Goal: Task Accomplishment & Management: Use online tool/utility

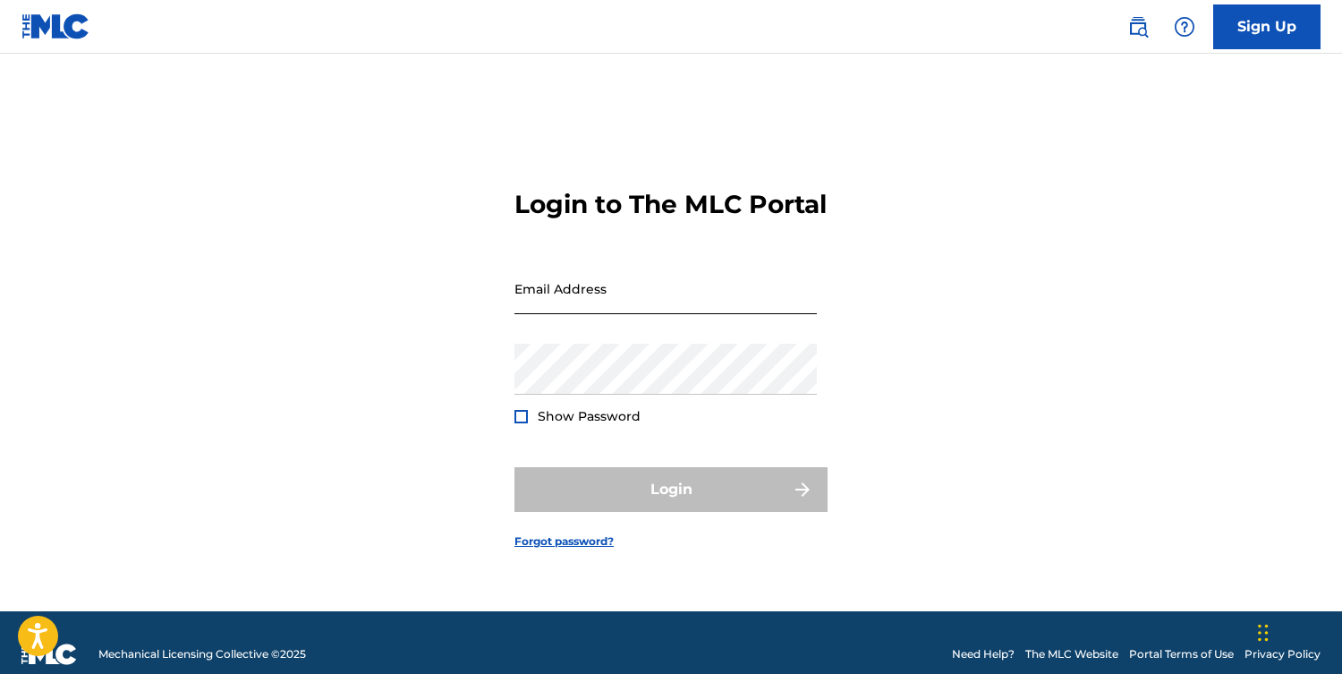
click at [654, 312] on input "Email Address" at bounding box center [665, 288] width 302 height 51
type input "[EMAIL_ADDRESS][DOMAIN_NAME]"
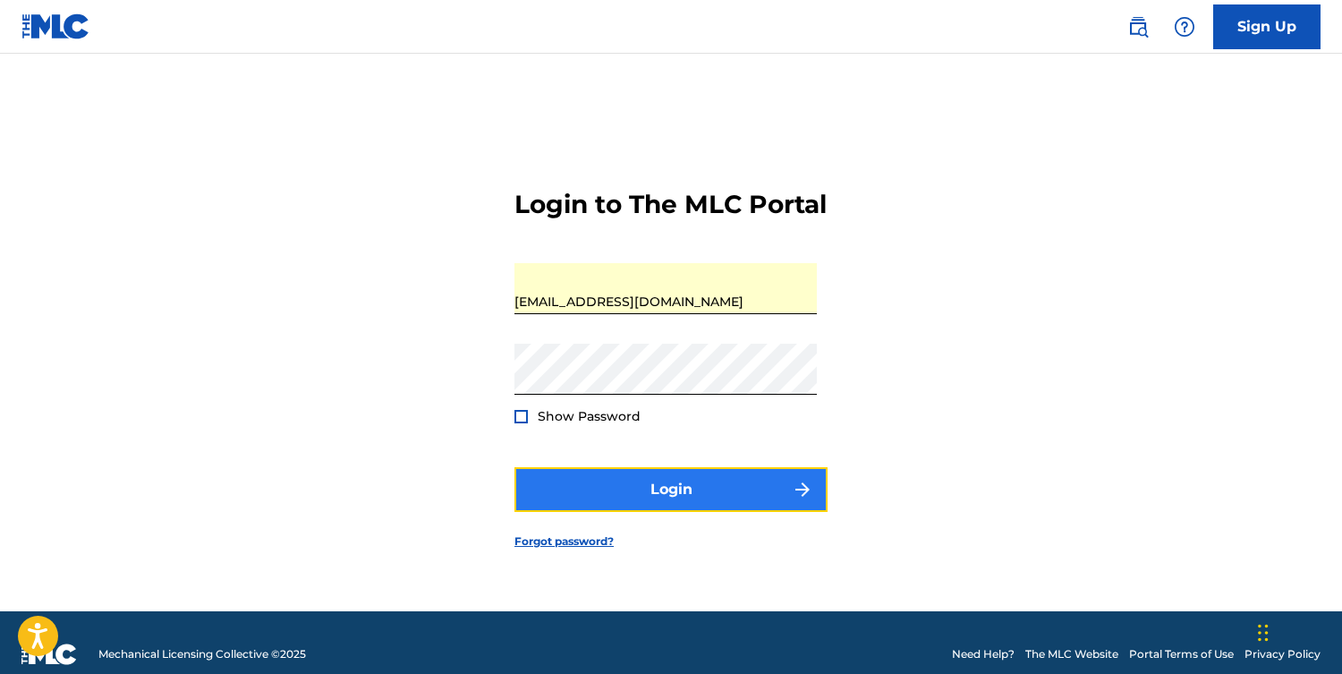
click at [637, 500] on button "Login" at bounding box center [670, 489] width 313 height 45
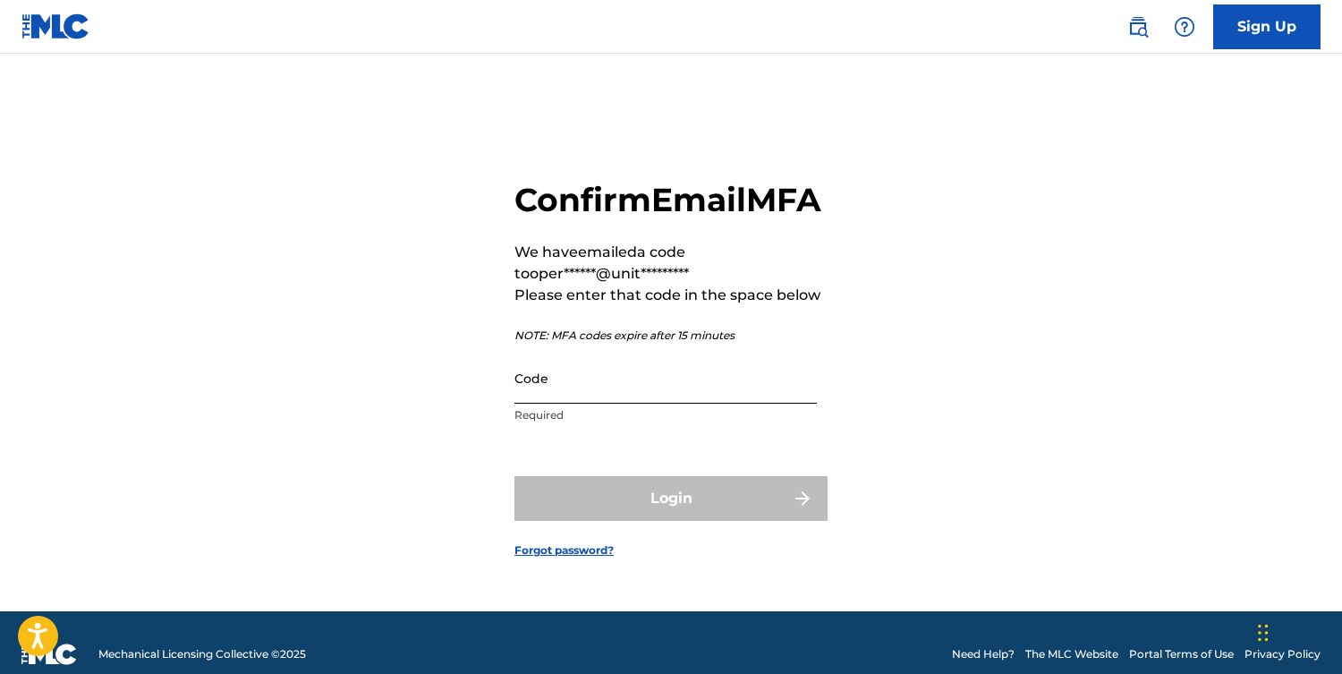
click at [587, 403] on input "Code" at bounding box center [665, 377] width 302 height 51
paste input "870345"
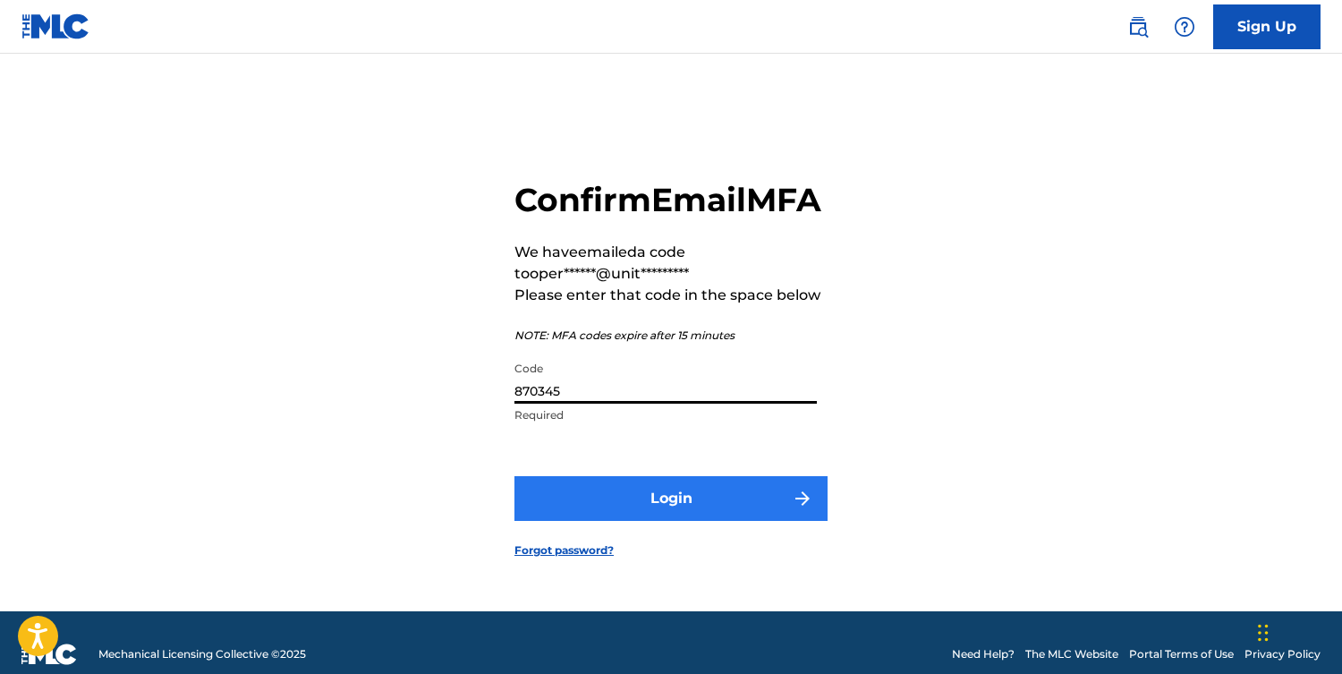
type input "870345"
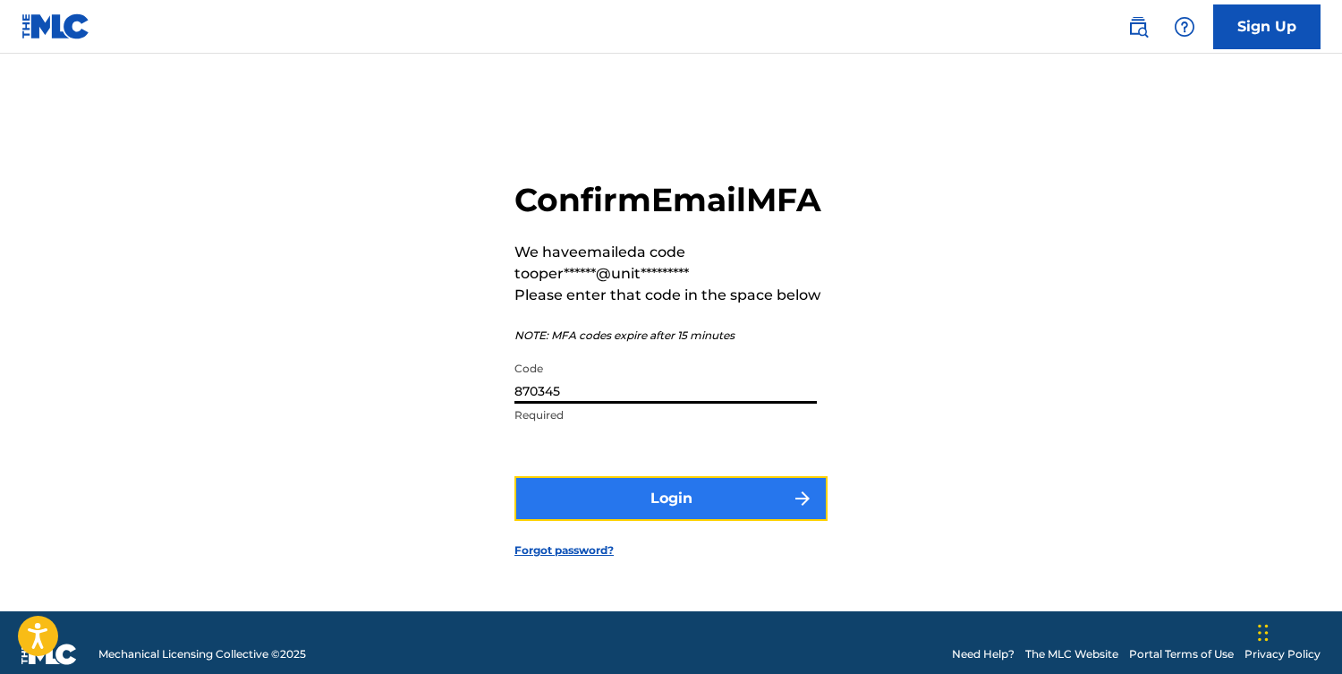
click at [663, 516] on button "Login" at bounding box center [670, 498] width 313 height 45
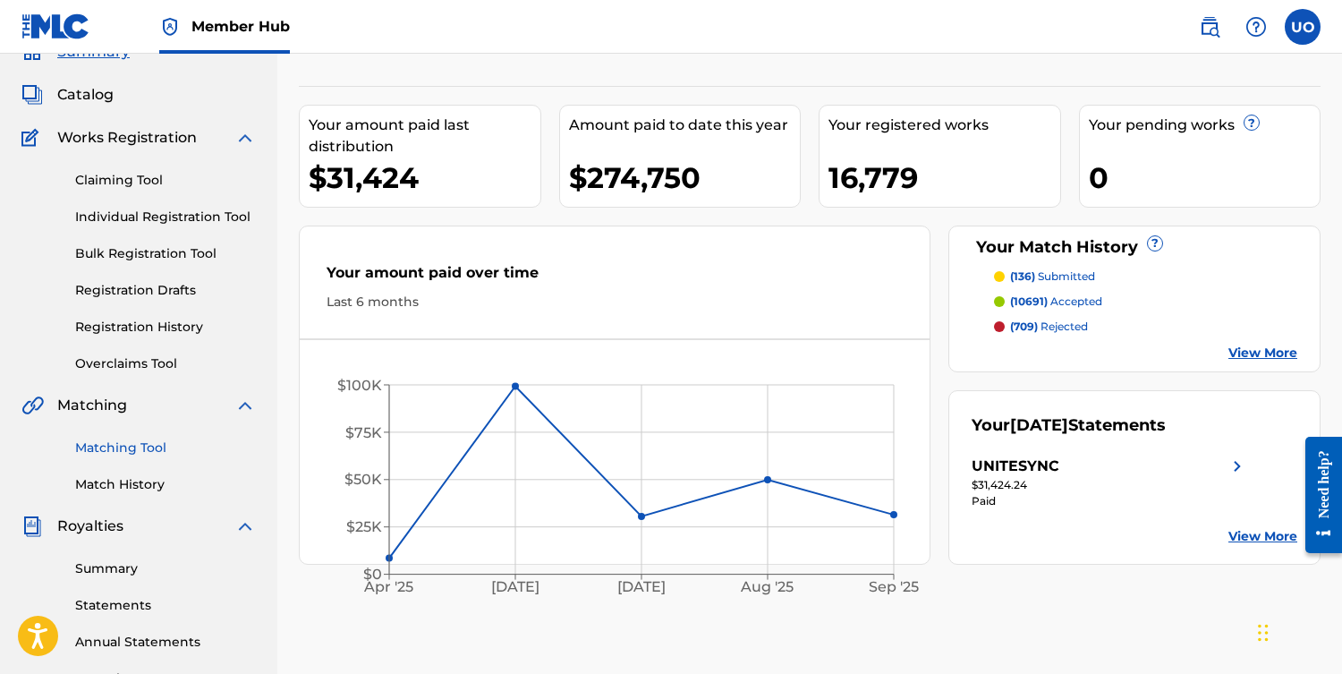
scroll to position [102, 0]
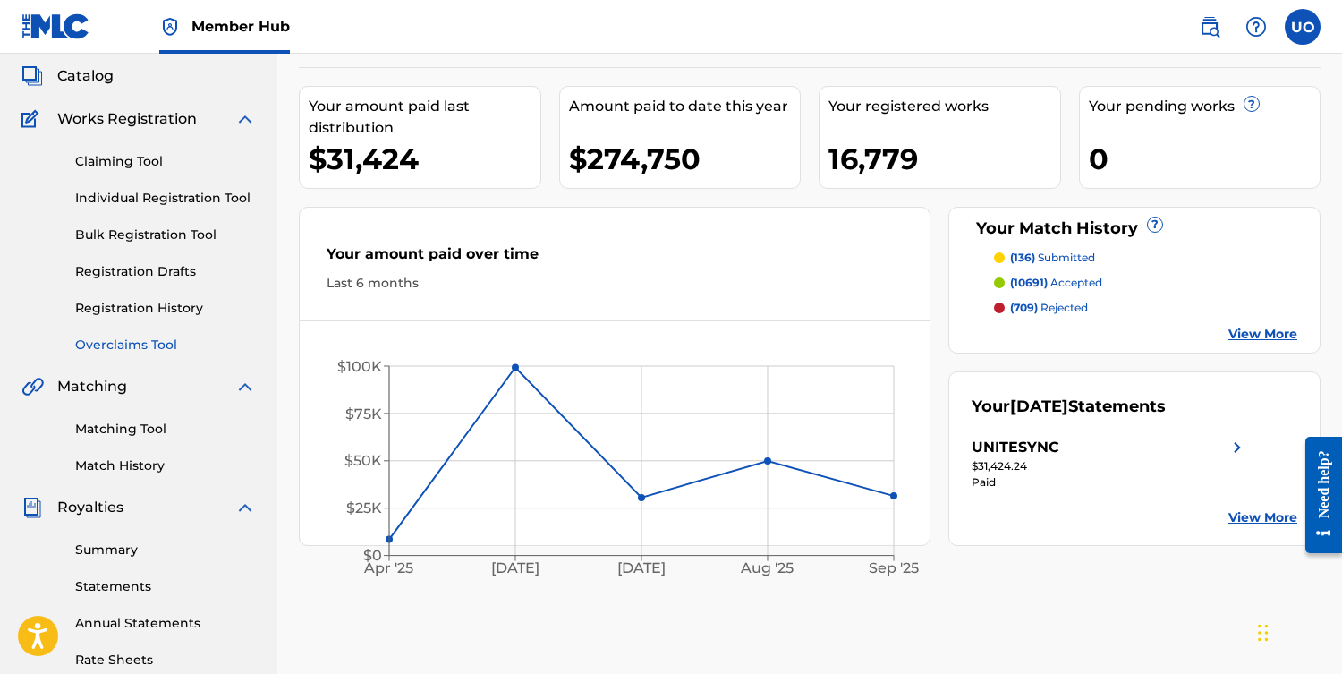
click at [133, 345] on link "Overclaims Tool" at bounding box center [165, 344] width 181 height 19
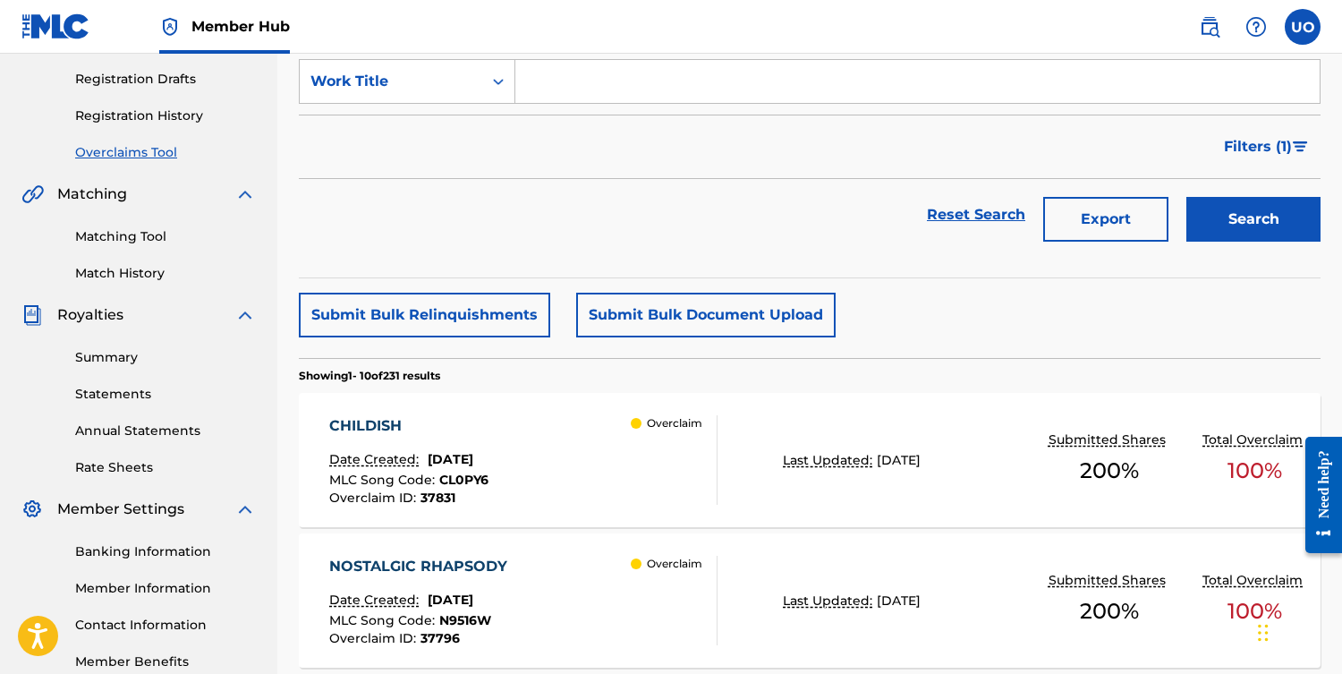
scroll to position [297, 0]
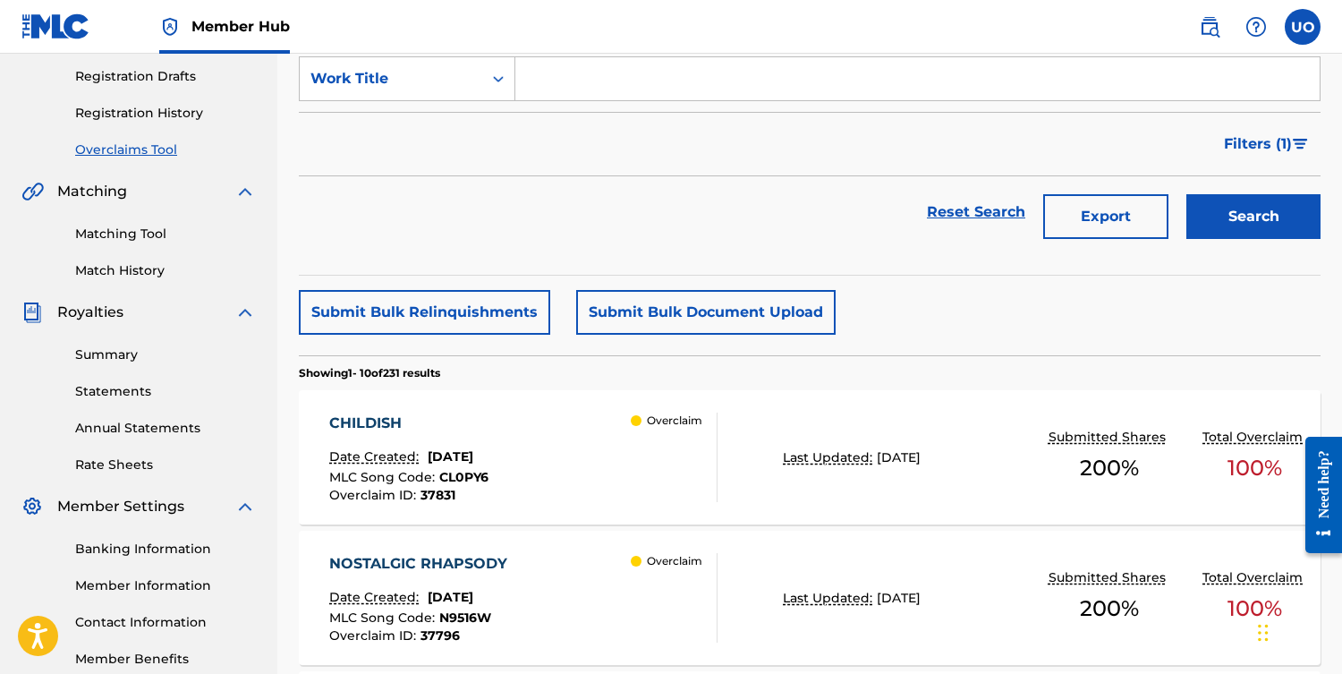
click at [488, 442] on div "CHILDISH Date Created: [DATE] MLC Song Code : CL0PY6 Overclaim ID : 37831" at bounding box center [408, 456] width 159 height 89
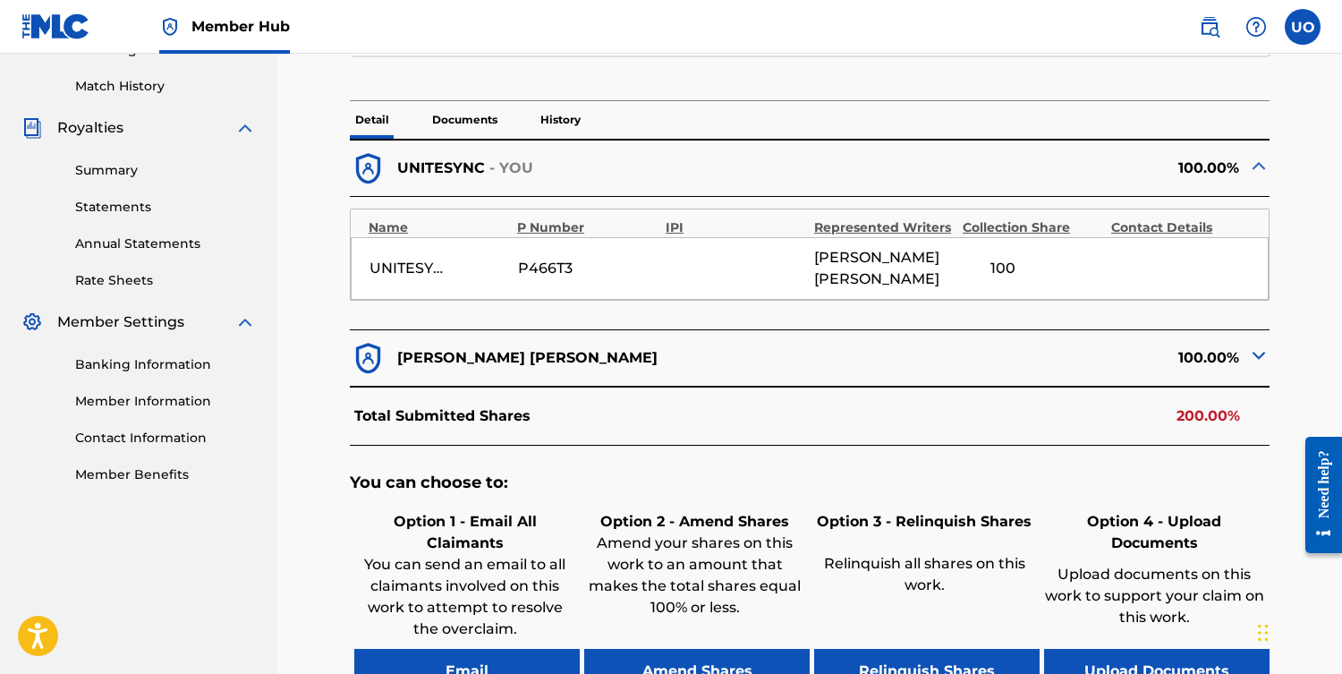
scroll to position [488, 0]
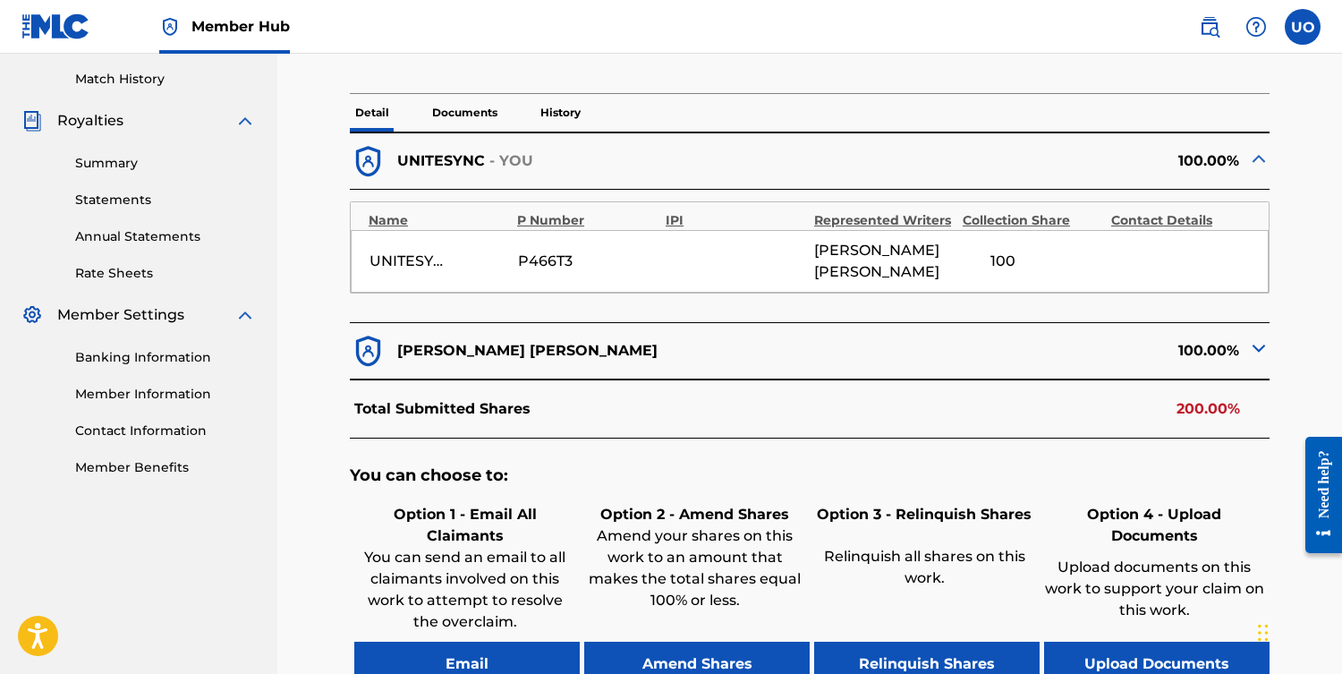
click at [1257, 349] on img at bounding box center [1258, 347] width 21 height 21
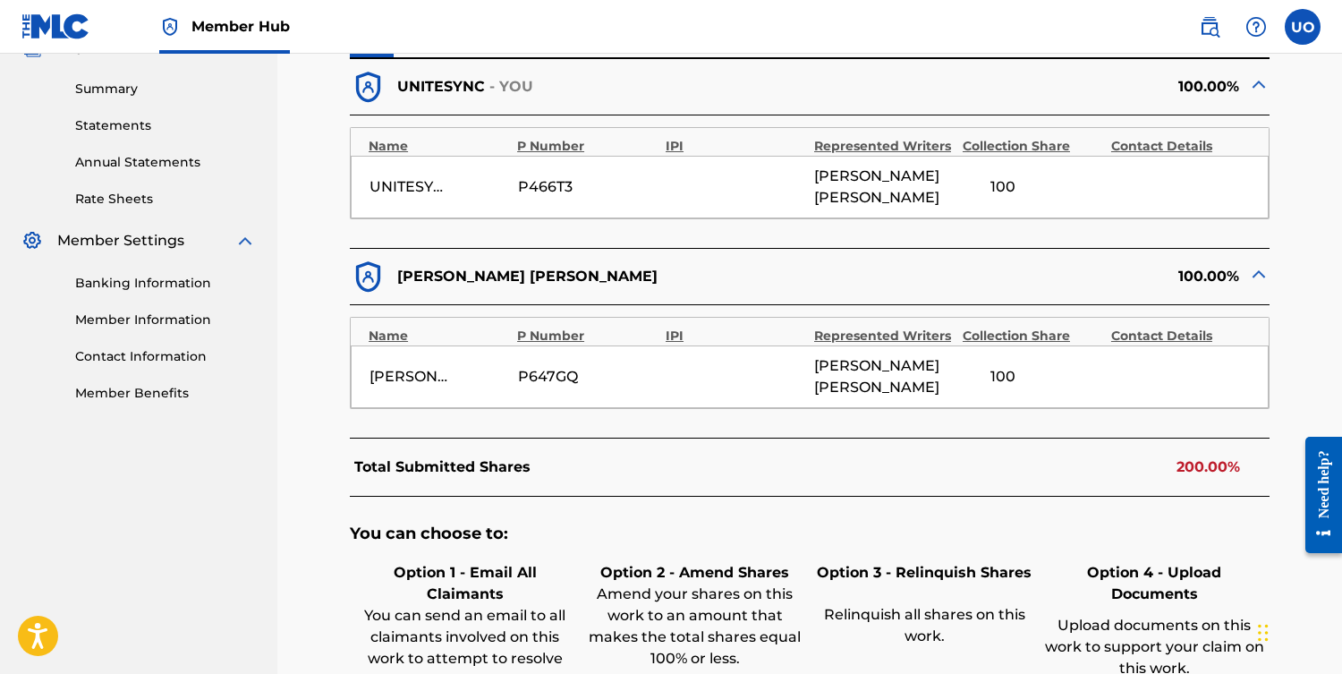
scroll to position [563, 0]
drag, startPoint x: 814, startPoint y: 365, endPoint x: 875, endPoint y: 388, distance: 65.1
click at [875, 388] on span "[PERSON_NAME] [PERSON_NAME]" at bounding box center [884, 376] width 140 height 43
copy span "[PERSON_NAME] [PERSON_NAME]"
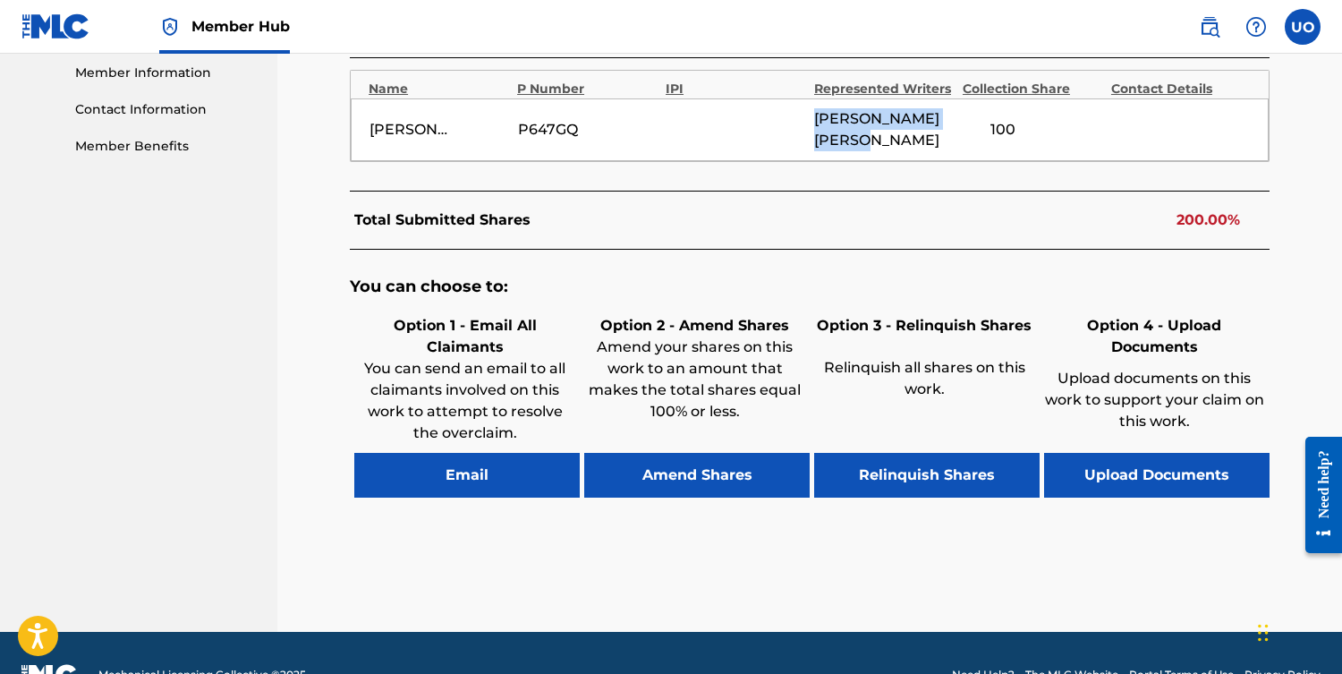
scroll to position [810, 0]
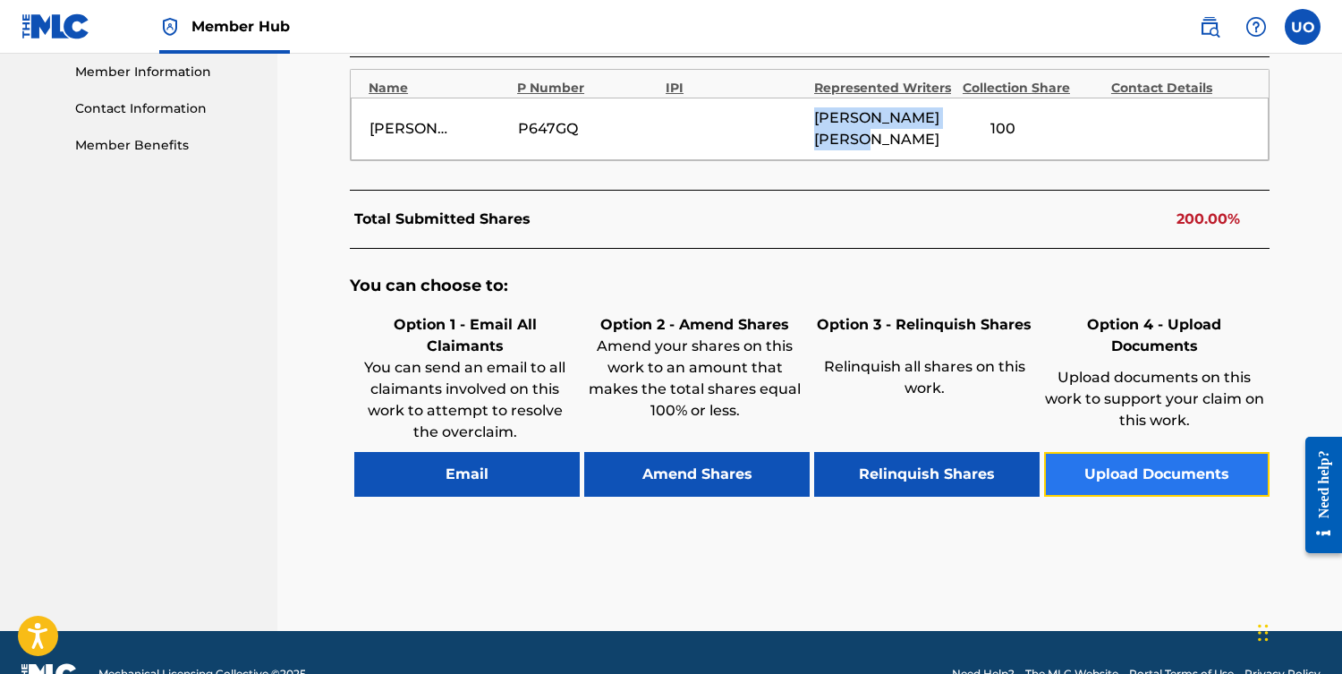
click at [1150, 477] on button "Upload Documents" at bounding box center [1156, 474] width 225 height 45
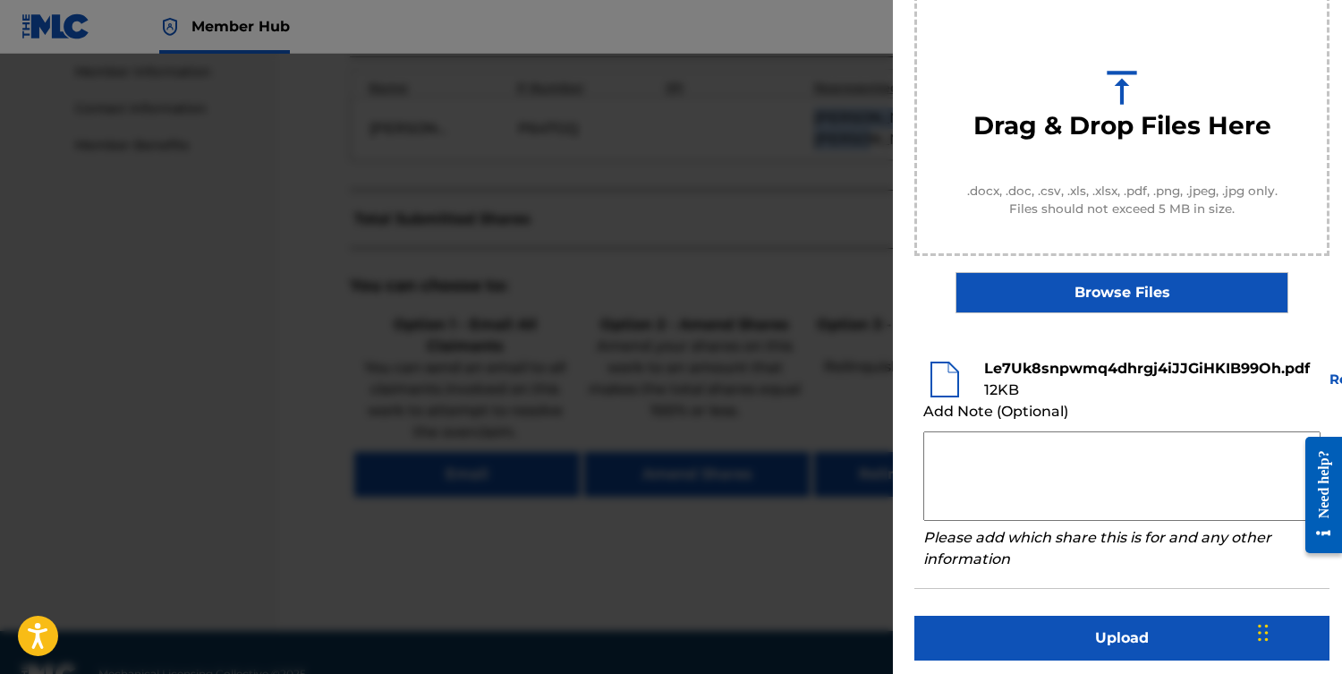
scroll to position [218, 0]
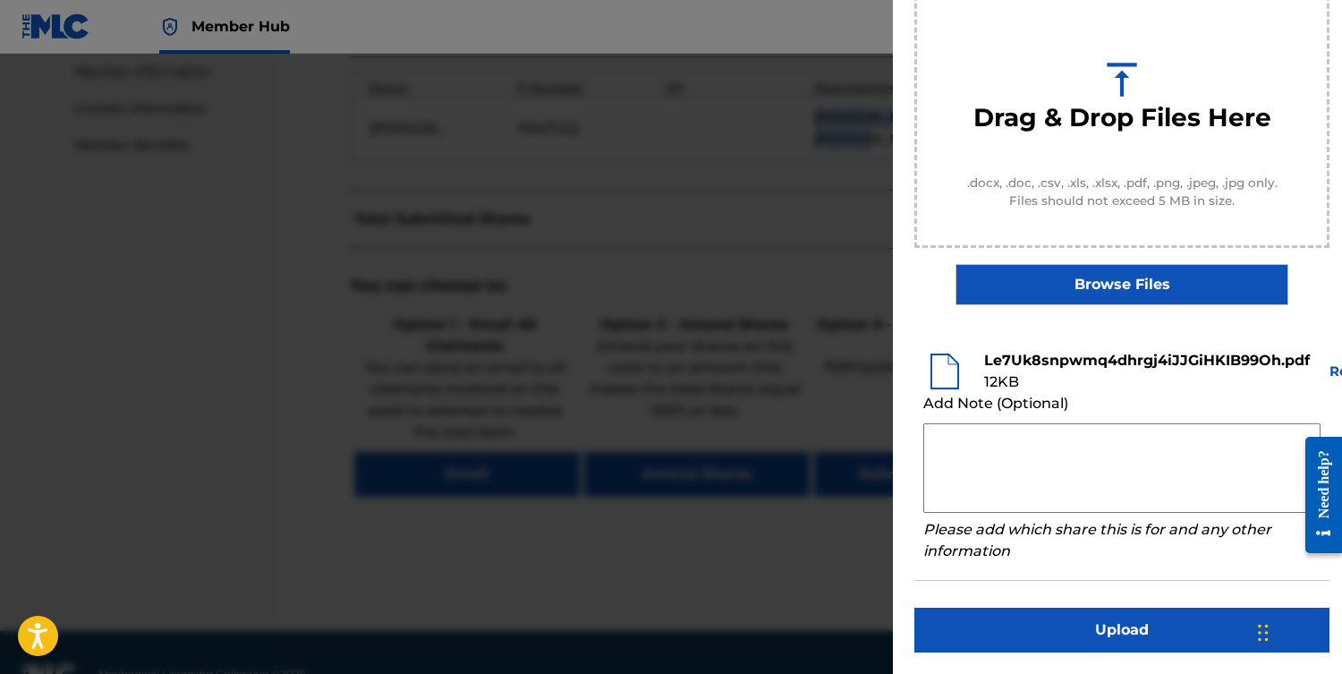
click at [1011, 453] on textarea at bounding box center [1121, 467] width 397 height 89
click at [973, 435] on textarea at bounding box center [1121, 467] width 397 height 89
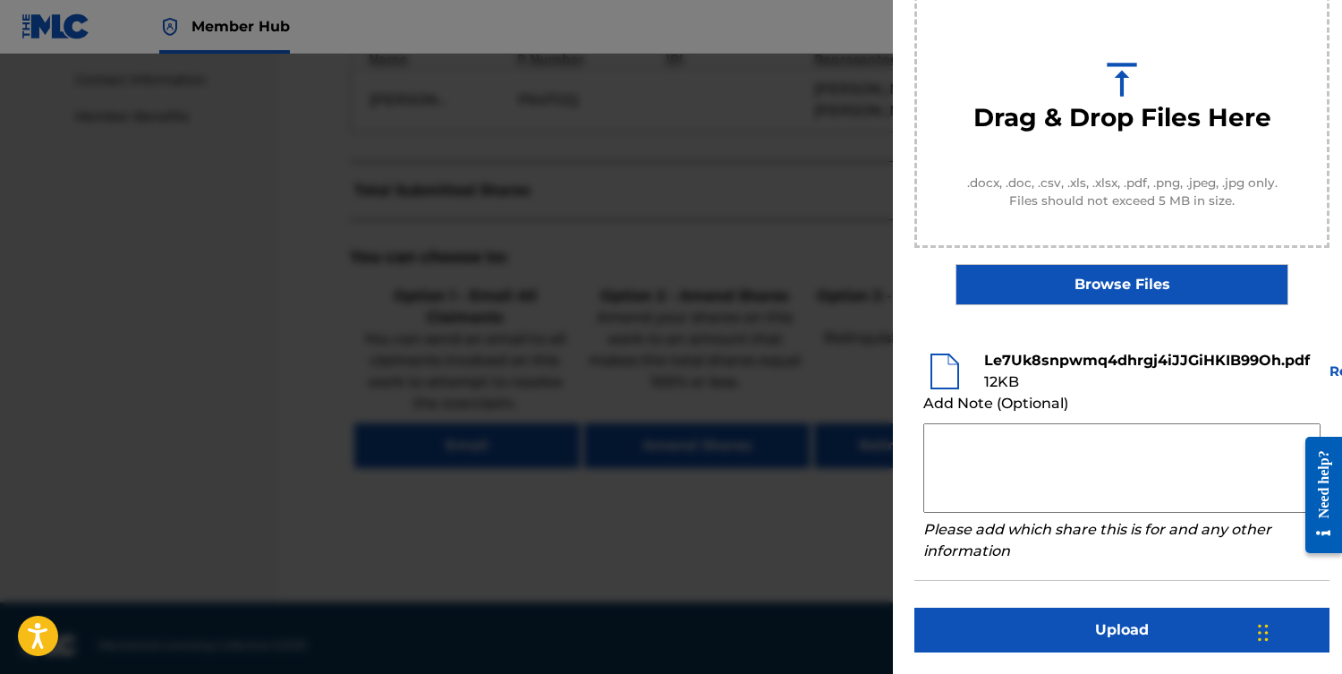
click at [1050, 449] on textarea at bounding box center [1121, 467] width 397 height 89
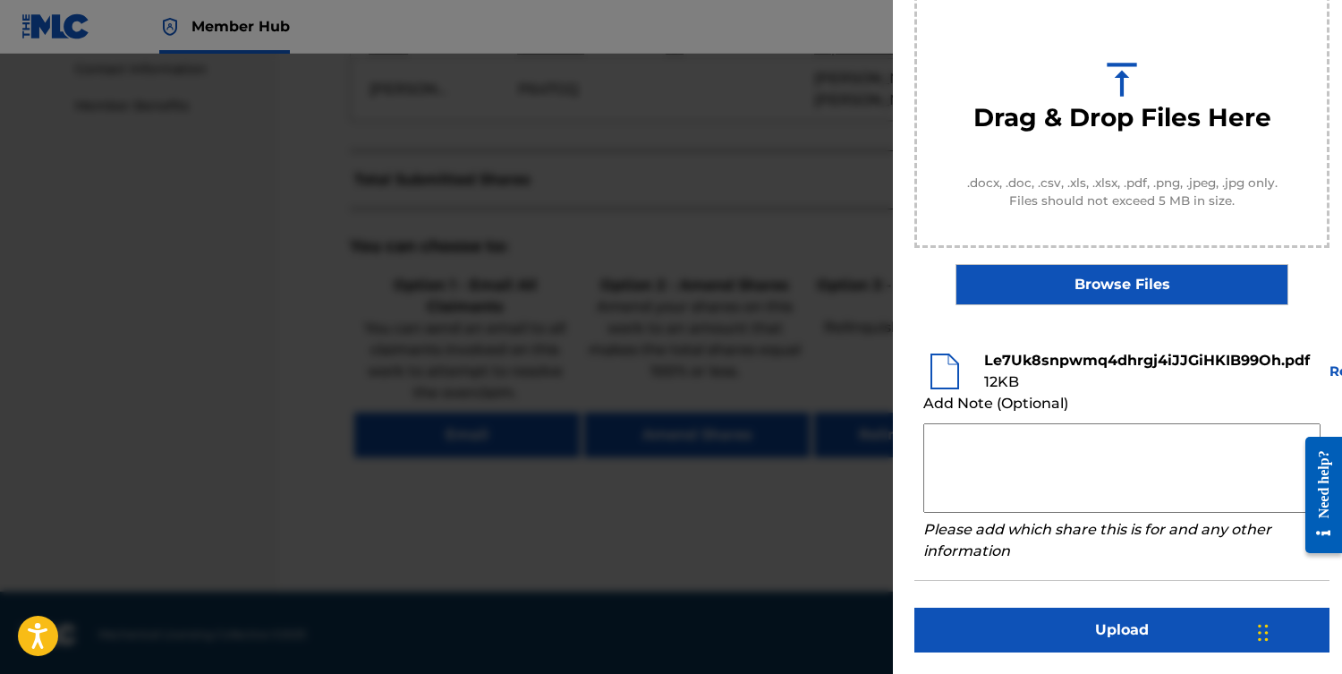
scroll to position [852, 0]
type textarea "s"
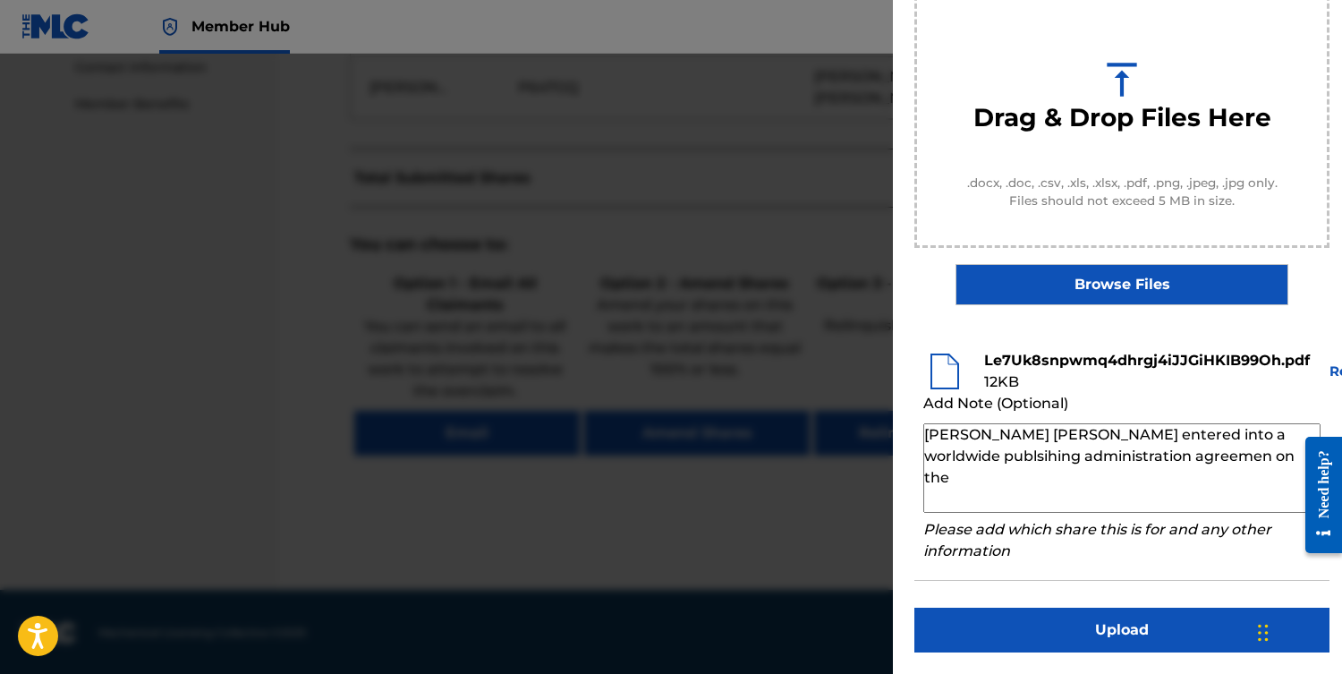
paste textarea "[DATE]"
click at [1153, 447] on textarea "[PERSON_NAME] [PERSON_NAME] entered into a worldwide publishing administration …" at bounding box center [1121, 467] width 397 height 89
click at [1189, 454] on textarea "[PERSON_NAME] [PERSON_NAME] entered into a worldwide publishing administration …" at bounding box center [1121, 467] width 397 height 89
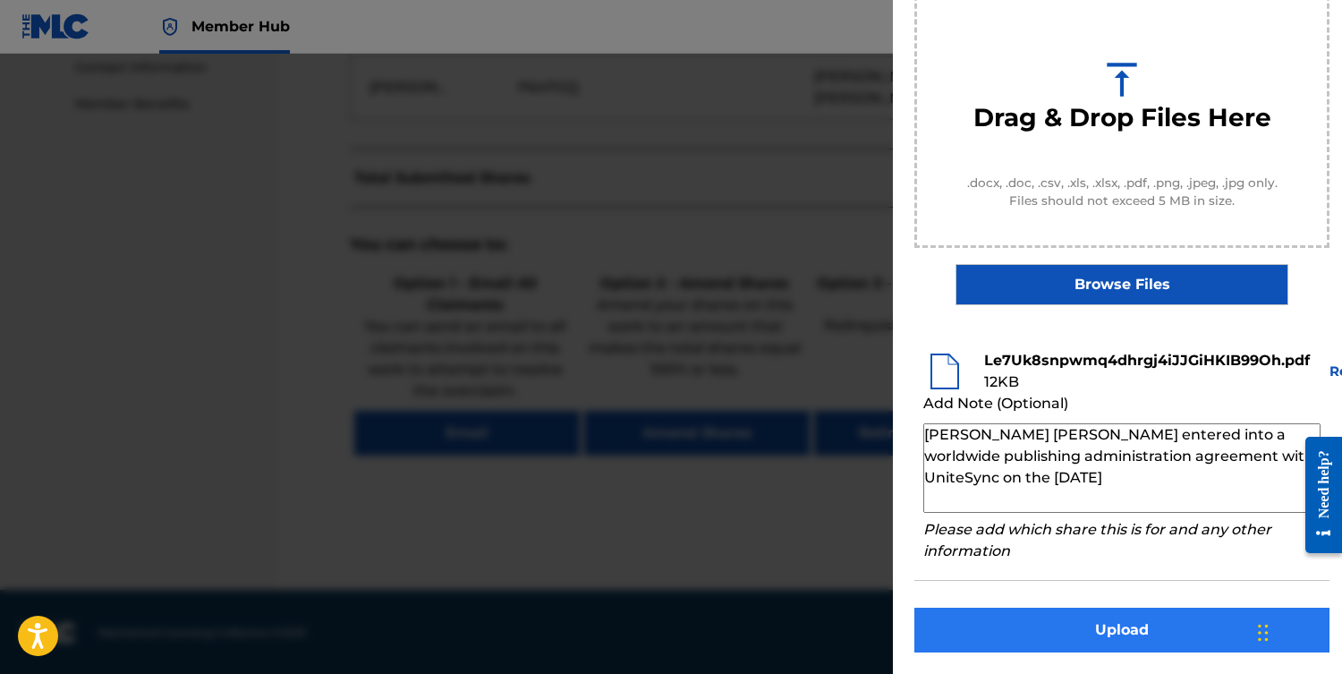
type textarea "[PERSON_NAME] [PERSON_NAME] entered into a worldwide publishing administration …"
click at [1121, 620] on button "Upload" at bounding box center [1121, 629] width 415 height 45
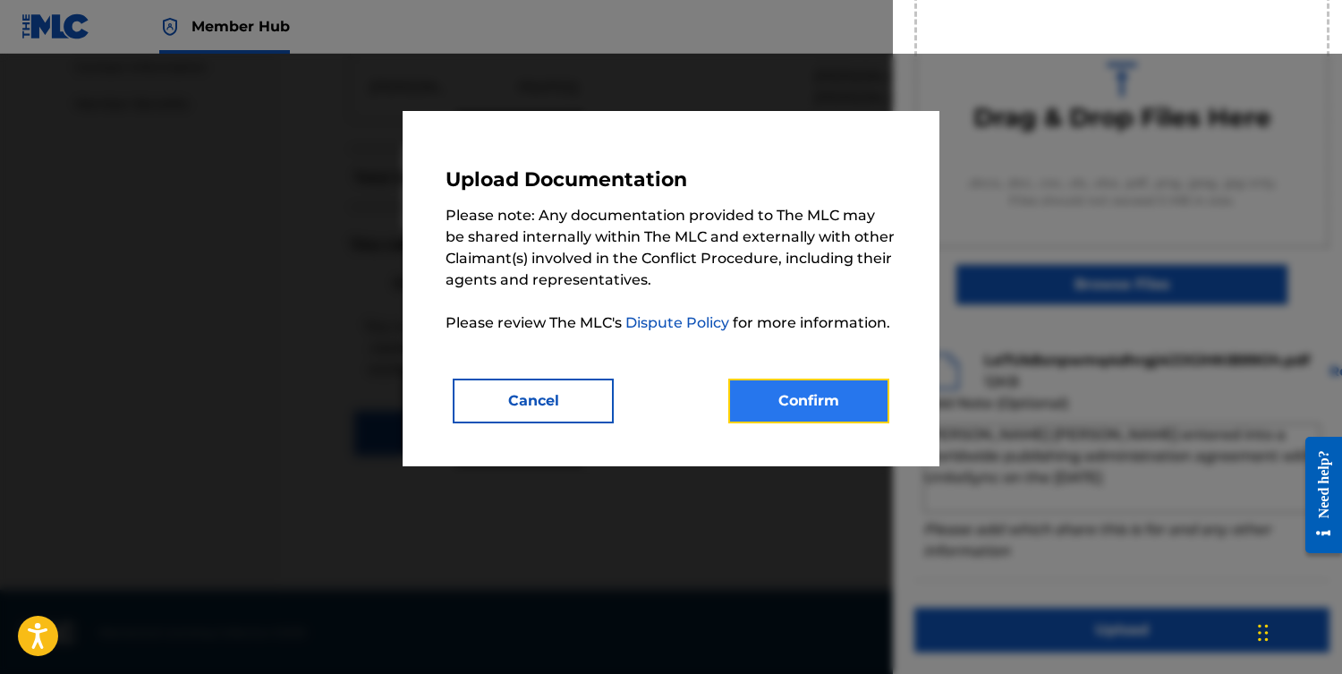
click at [810, 411] on button "Confirm" at bounding box center [808, 400] width 161 height 45
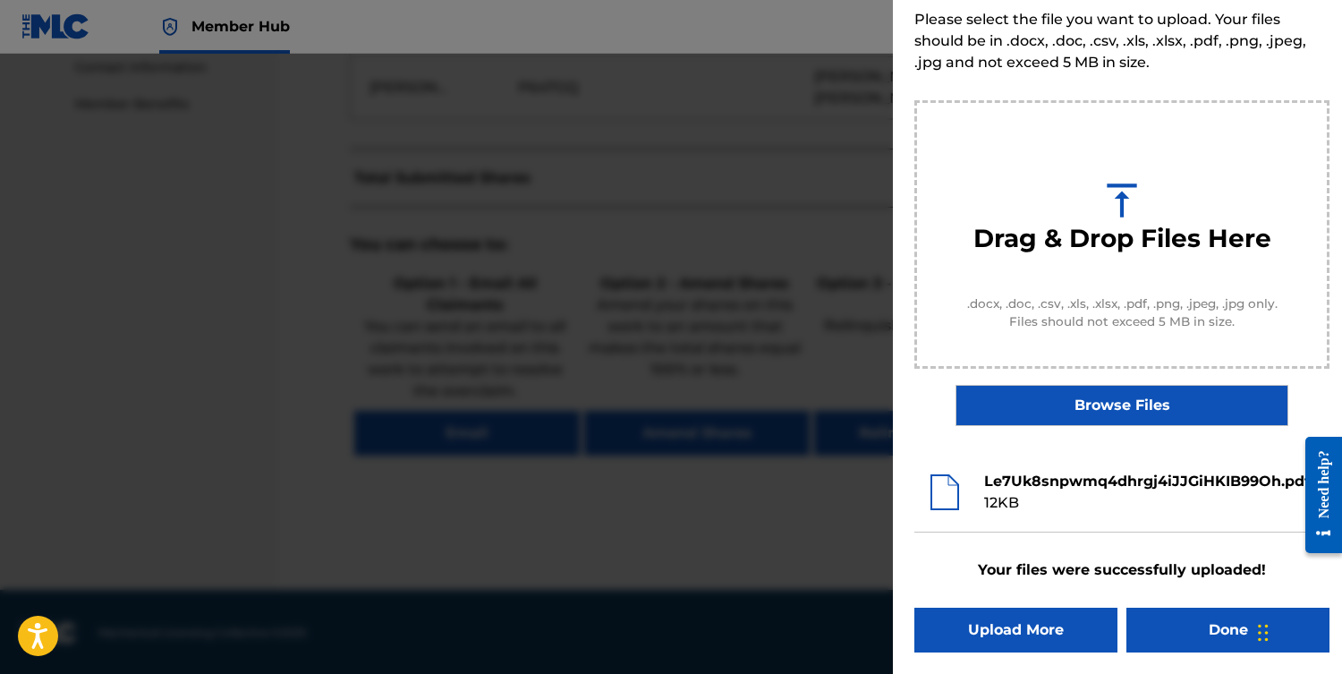
scroll to position [98, 0]
click at [1206, 632] on button "Done" at bounding box center [1227, 629] width 203 height 45
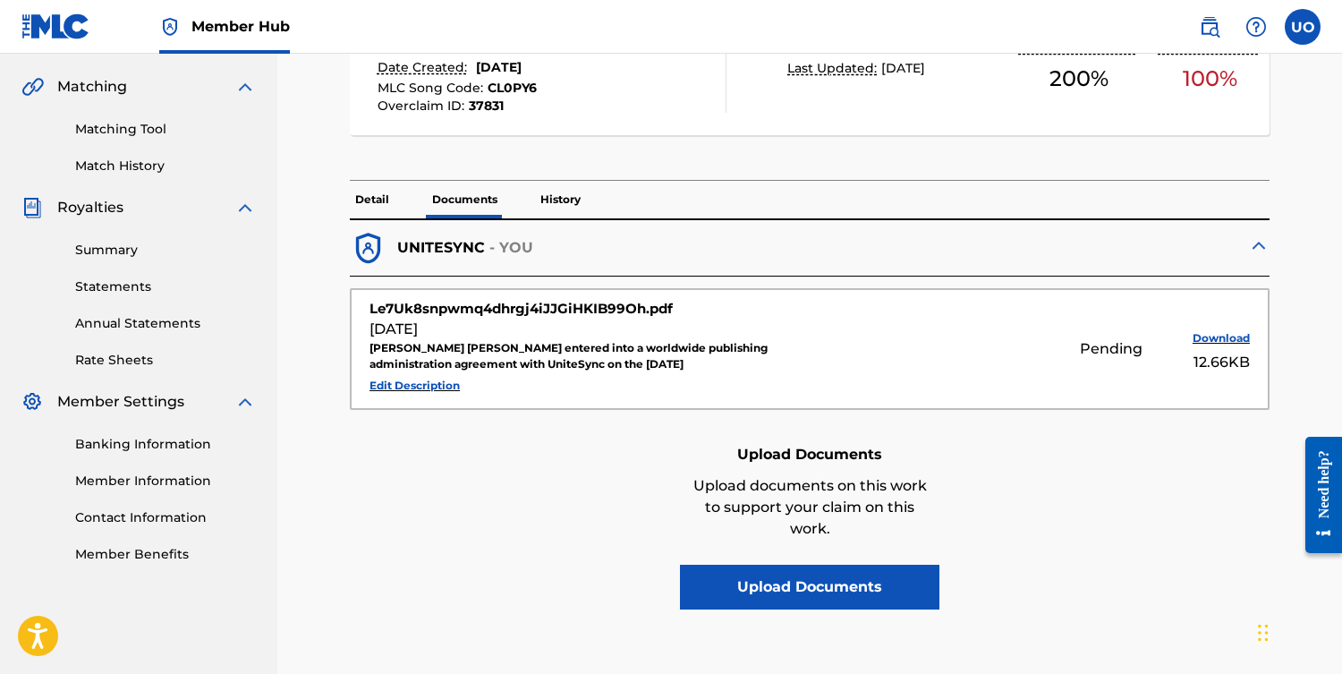
scroll to position [410, 0]
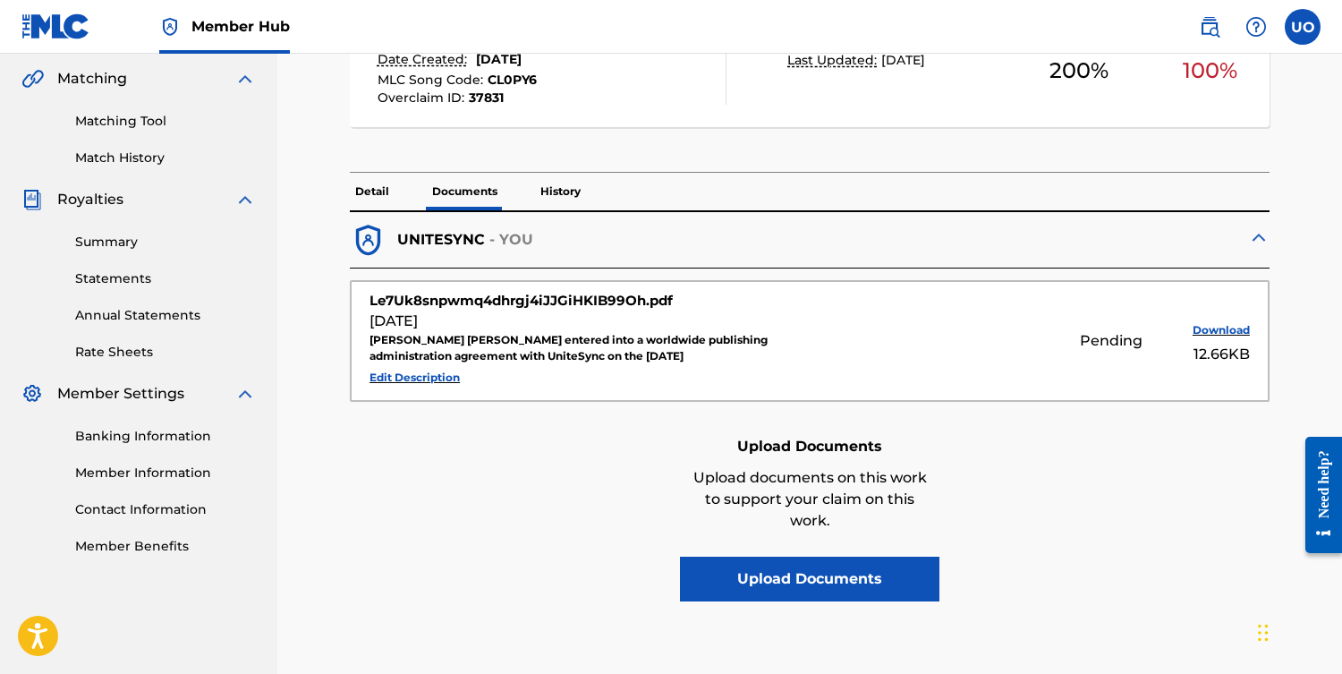
click at [375, 193] on p "Detail" at bounding box center [372, 192] width 45 height 38
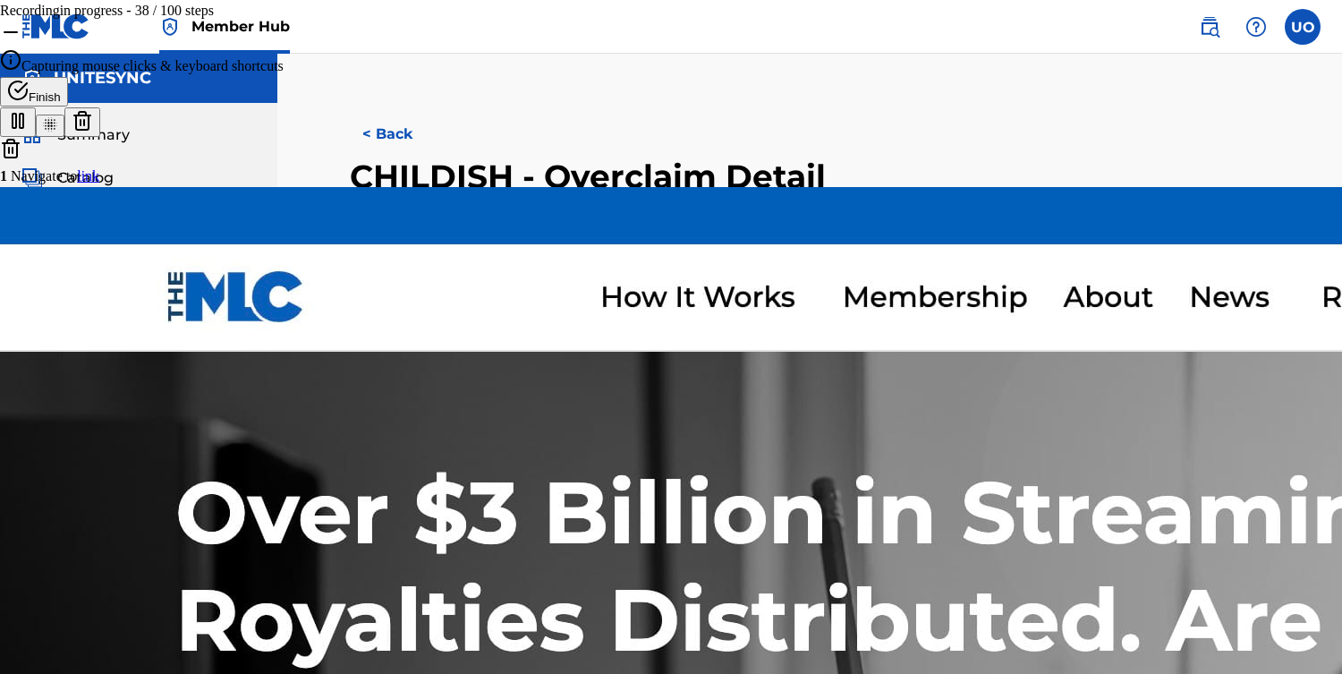
scroll to position [6826, 0]
click at [61, 104] on span "Finish" at bounding box center [45, 96] width 32 height 13
